Goal: Information Seeking & Learning: Compare options

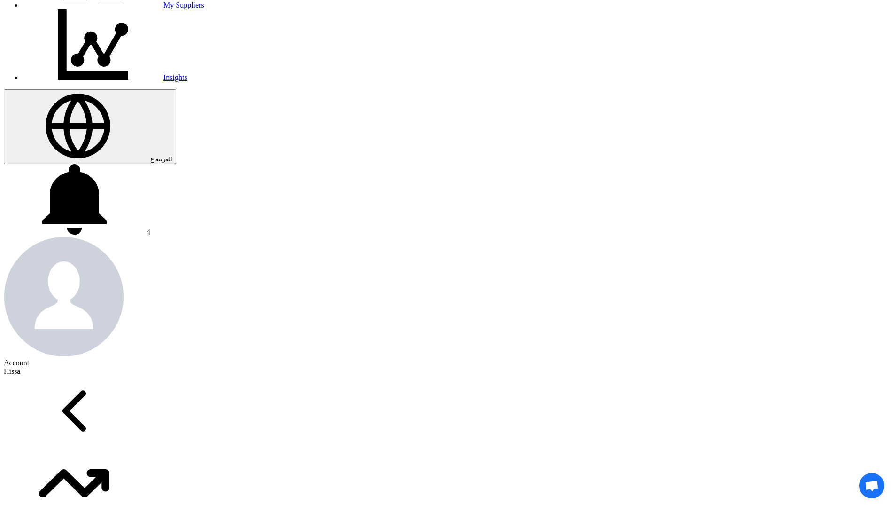
scroll to position [235, 0]
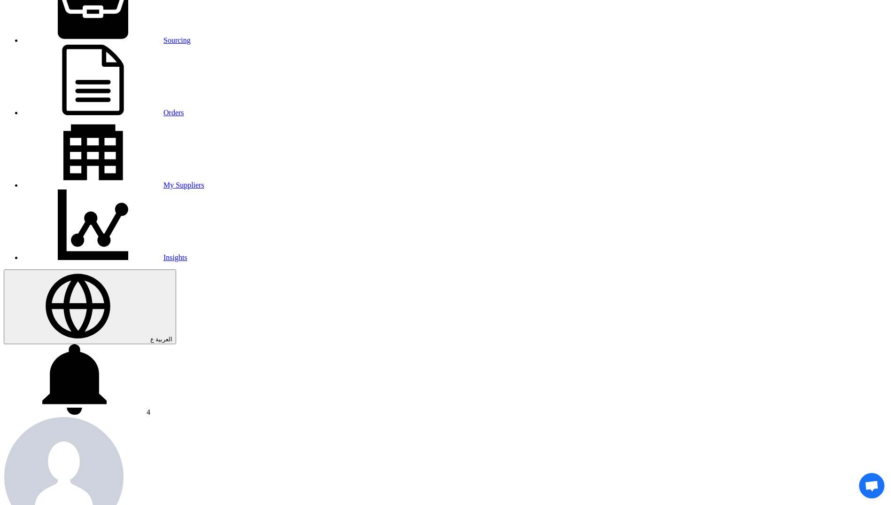
scroll to position [141, 0]
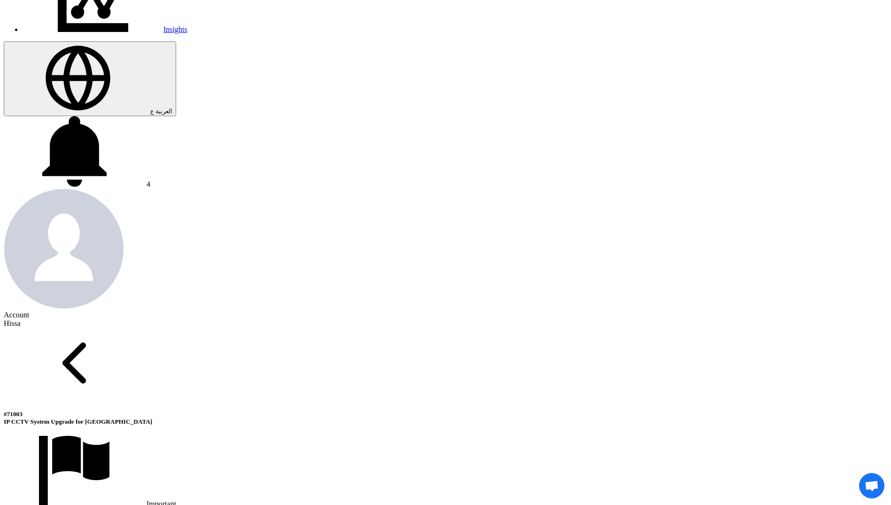
scroll to position [282, 0]
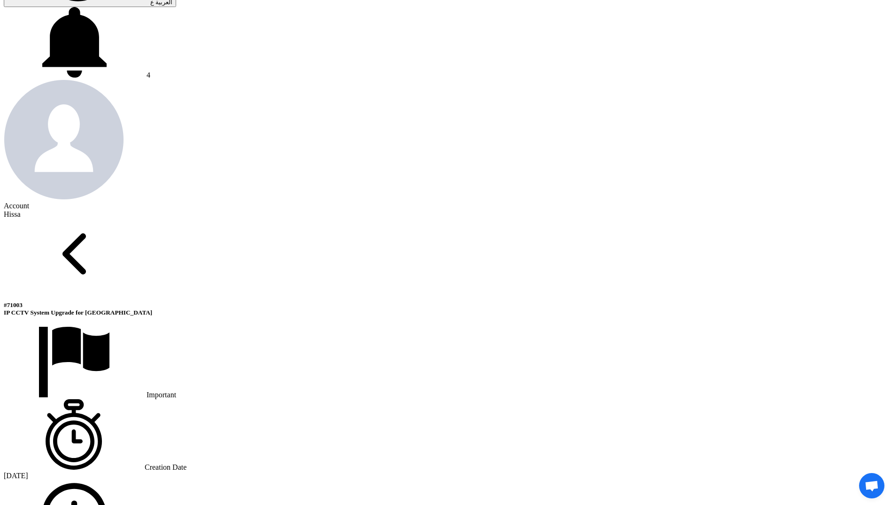
scroll to position [423, 0]
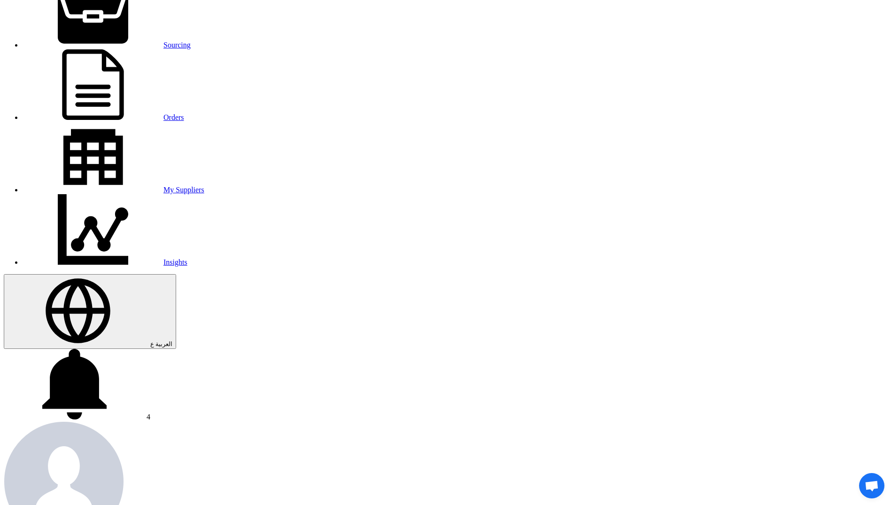
scroll to position [0, 0]
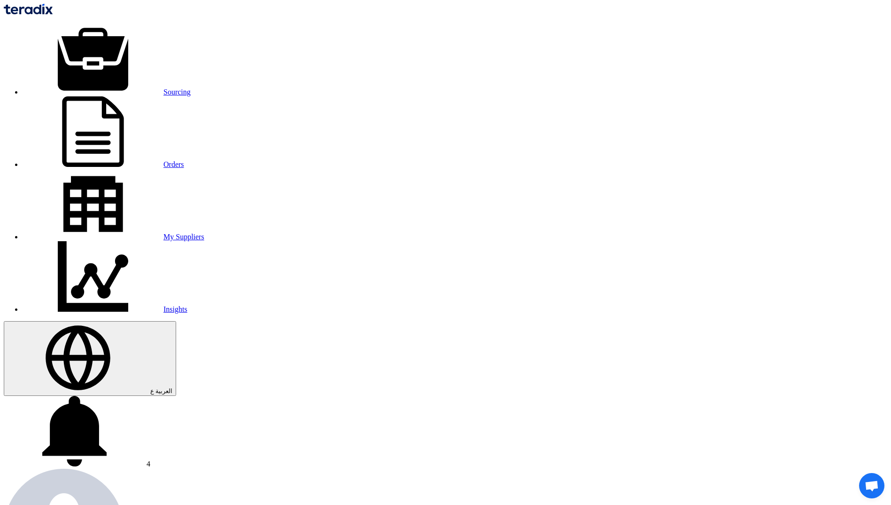
click at [191, 88] on link "Sourcing" at bounding box center [107, 92] width 168 height 8
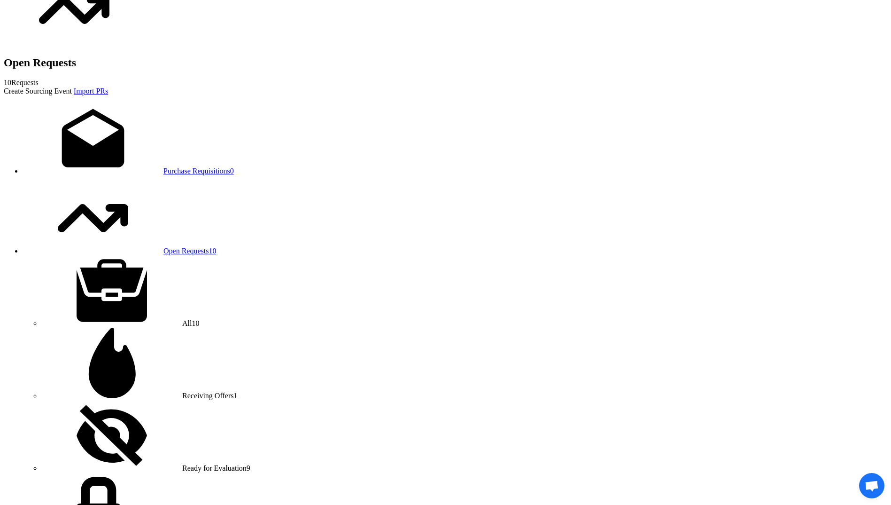
scroll to position [817, 0]
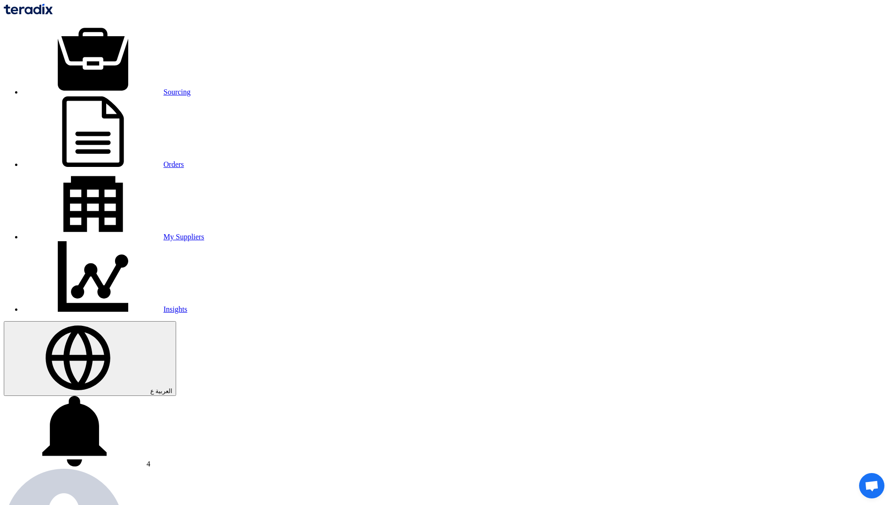
click at [191, 88] on link "Sourcing" at bounding box center [107, 92] width 168 height 8
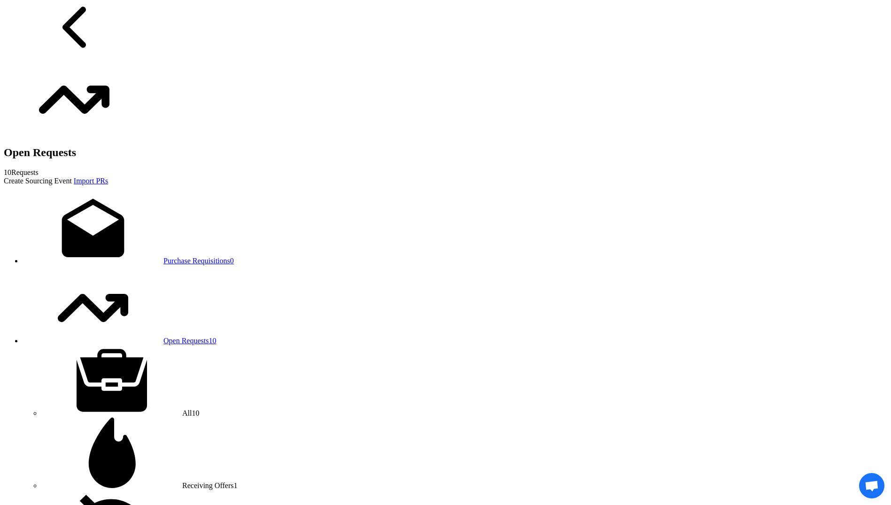
scroll to position [582, 0]
